Goal: Task Accomplishment & Management: Manage account settings

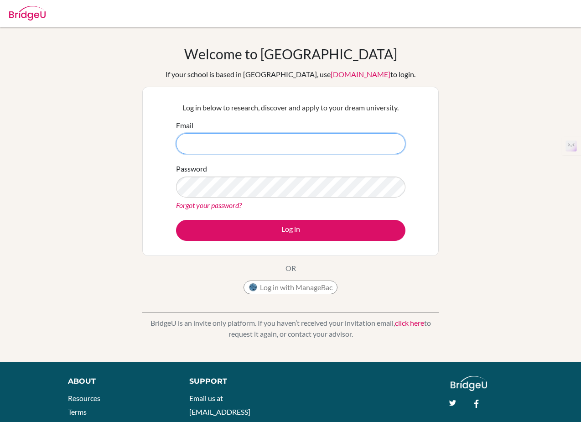
click at [275, 144] on input "Email" at bounding box center [291, 143] width 230 height 21
click at [209, 145] on input "[PERSON_NAME][EMAIL_ADDRESS][DOMAIN_NAME]" at bounding box center [291, 143] width 230 height 21
drag, startPoint x: 257, startPoint y: 146, endPoint x: 154, endPoint y: 147, distance: 102.7
click at [154, 147] on div "Log in below to research, discover and apply to your dream university. Email [P…" at bounding box center [290, 171] width 297 height 169
drag, startPoint x: 248, startPoint y: 145, endPoint x: 209, endPoint y: 146, distance: 38.4
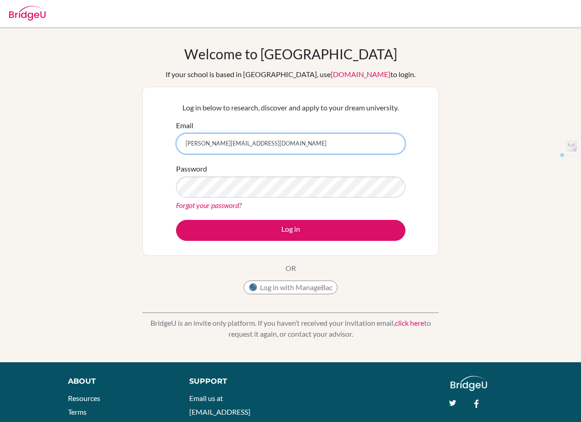
click at [209, 146] on input "[PERSON_NAME][EMAIL_ADDRESS][DOMAIN_NAME]" at bounding box center [291, 143] width 230 height 21
type input "[PERSON_NAME][EMAIL_ADDRESS][DOMAIN_NAME]"
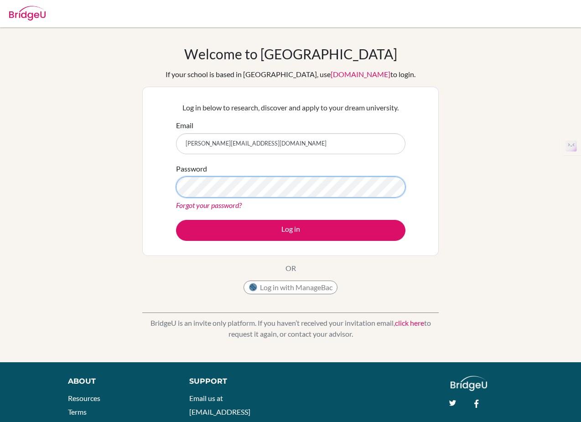
click at [176, 220] on button "Log in" at bounding box center [291, 230] width 230 height 21
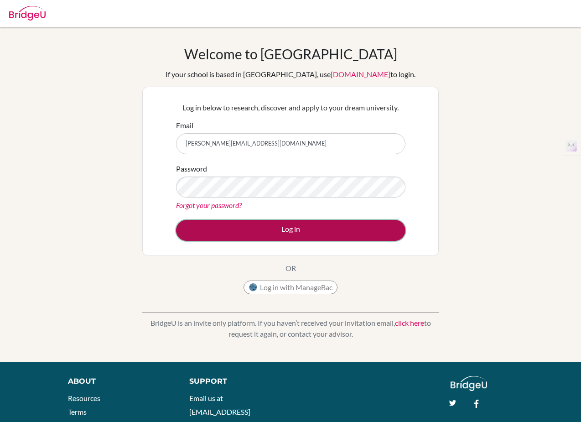
click at [349, 234] on button "Log in" at bounding box center [291, 230] width 230 height 21
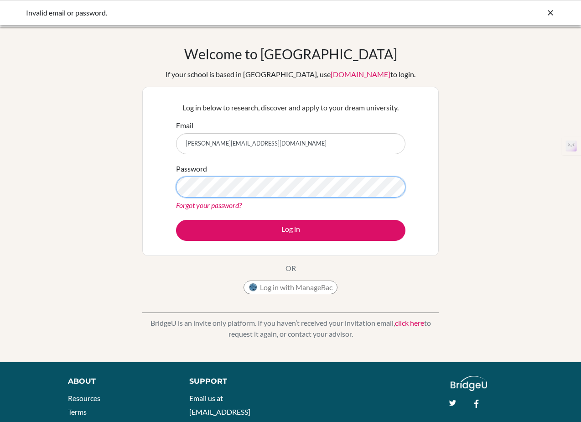
click at [176, 220] on button "Log in" at bounding box center [291, 230] width 230 height 21
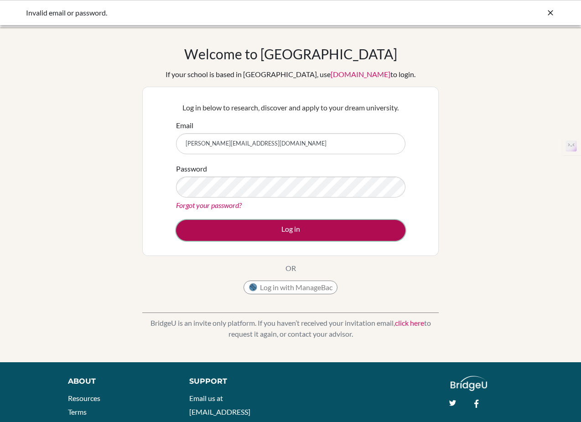
click at [283, 229] on button "Log in" at bounding box center [291, 230] width 230 height 21
click at [319, 230] on button "Log in" at bounding box center [291, 230] width 230 height 21
